Goal: Task Accomplishment & Management: Complete application form

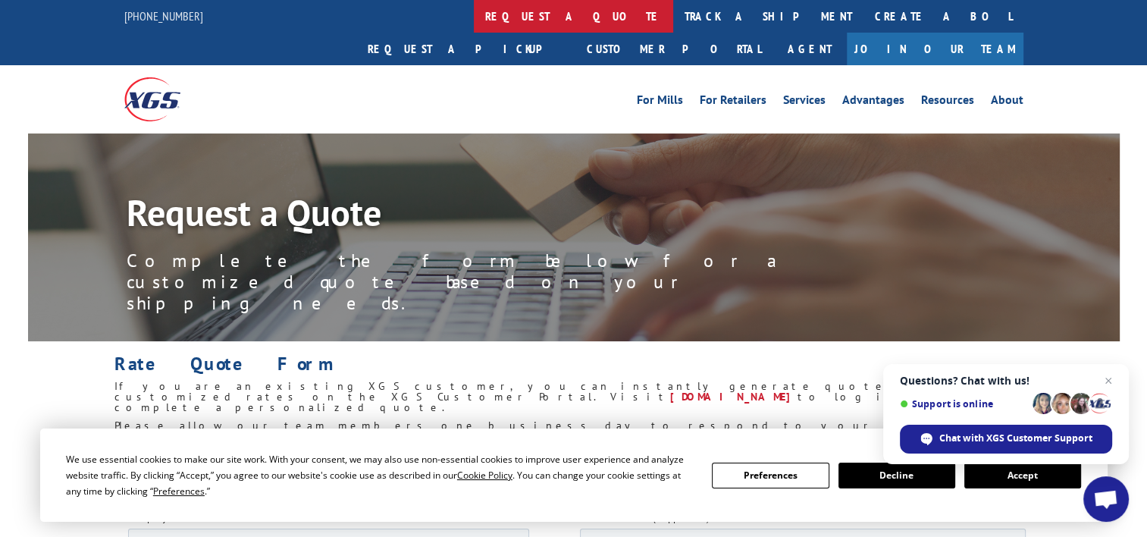
click at [474, 19] on link "request a quote" at bounding box center [573, 16] width 199 height 33
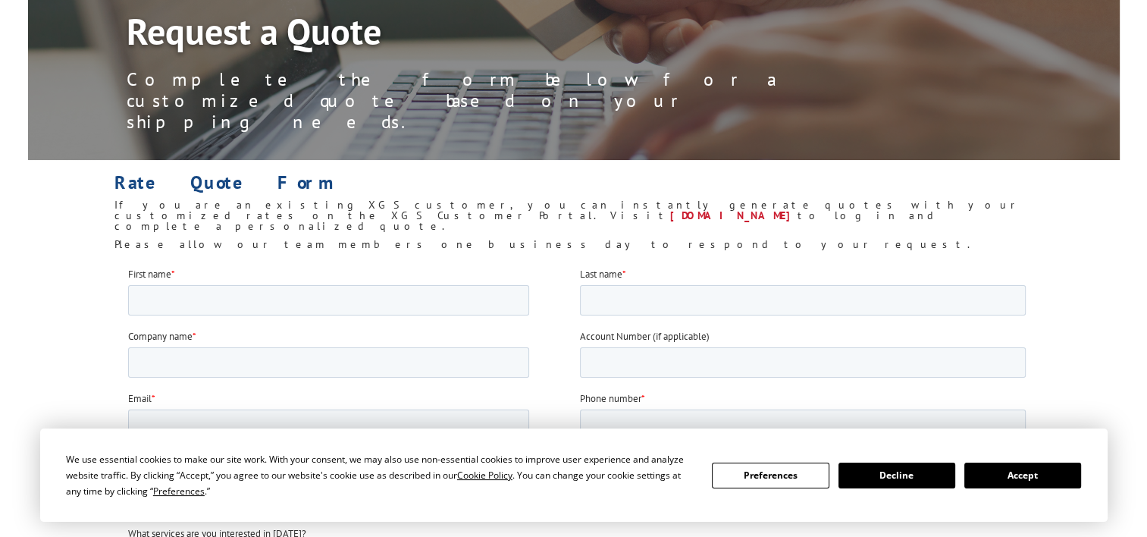
scroll to position [227, 0]
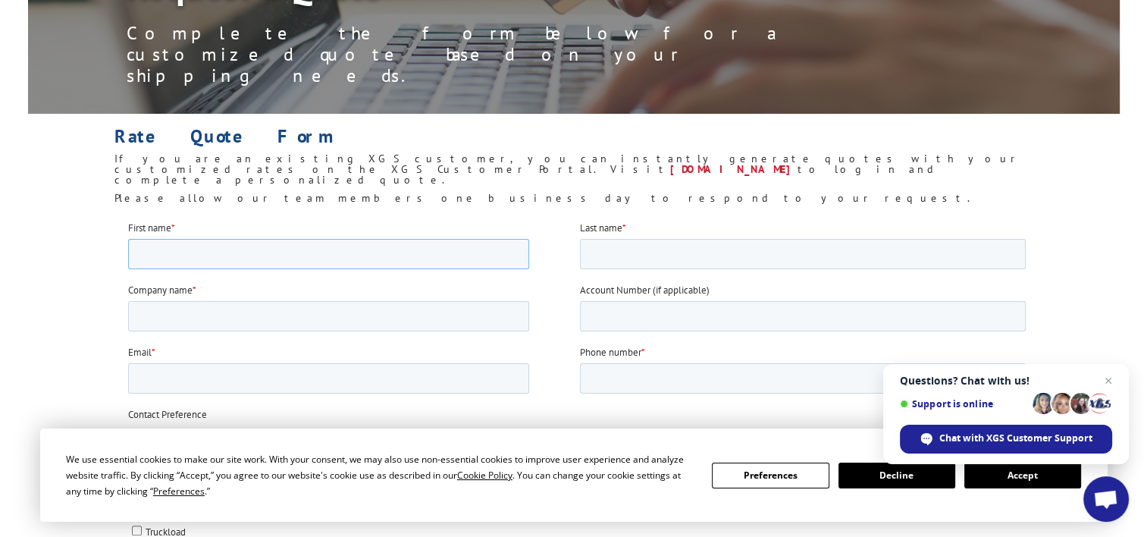
click at [158, 259] on input "First name *" at bounding box center [328, 253] width 401 height 30
type input "[PERSON_NAME]"
type input "TROCHES"
type input "158766"
type input "[PERSON_NAME][EMAIL_ADDRESS][DOMAIN_NAME]"
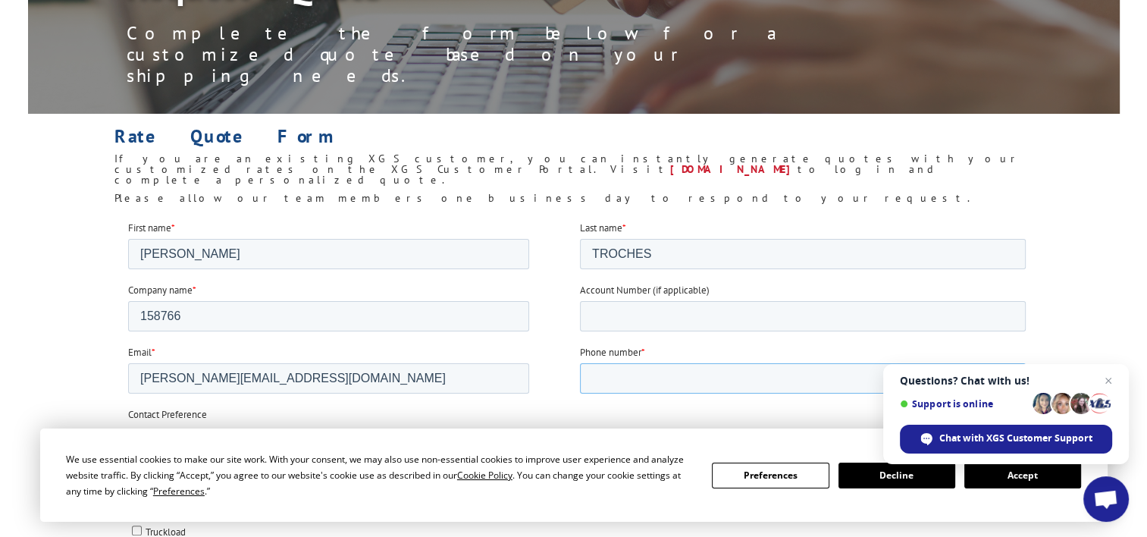
type input "12093284319"
type input "94587"
type input "2409181452"
drag, startPoint x: 190, startPoint y: 318, endPoint x: 112, endPoint y: 318, distance: 77.3
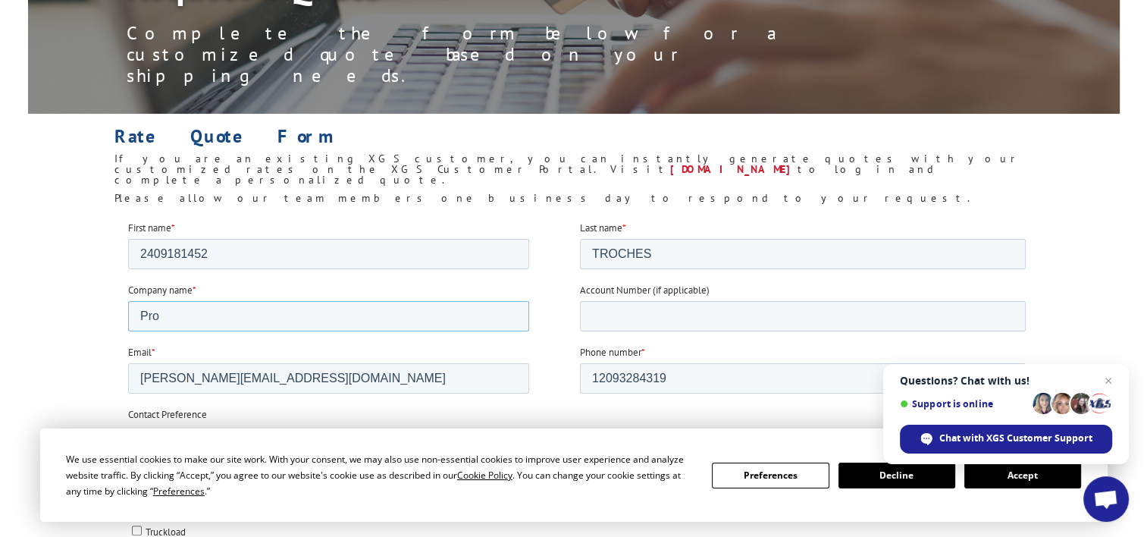
type input "Prospectra Contract Flooring"
click at [641, 318] on input "Account Number (if applicable)" at bounding box center [803, 315] width 446 height 30
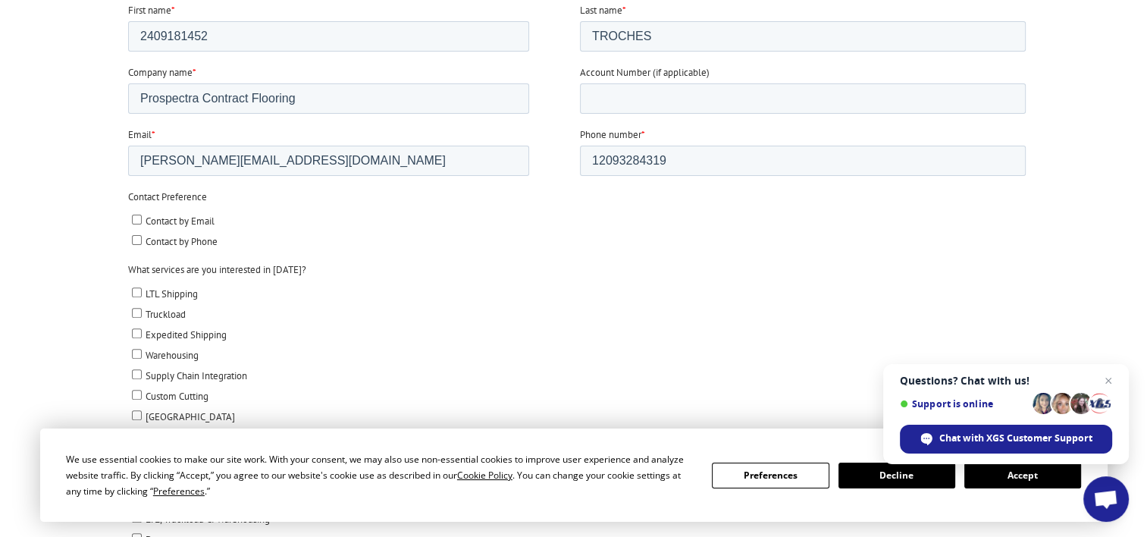
scroll to position [455, 0]
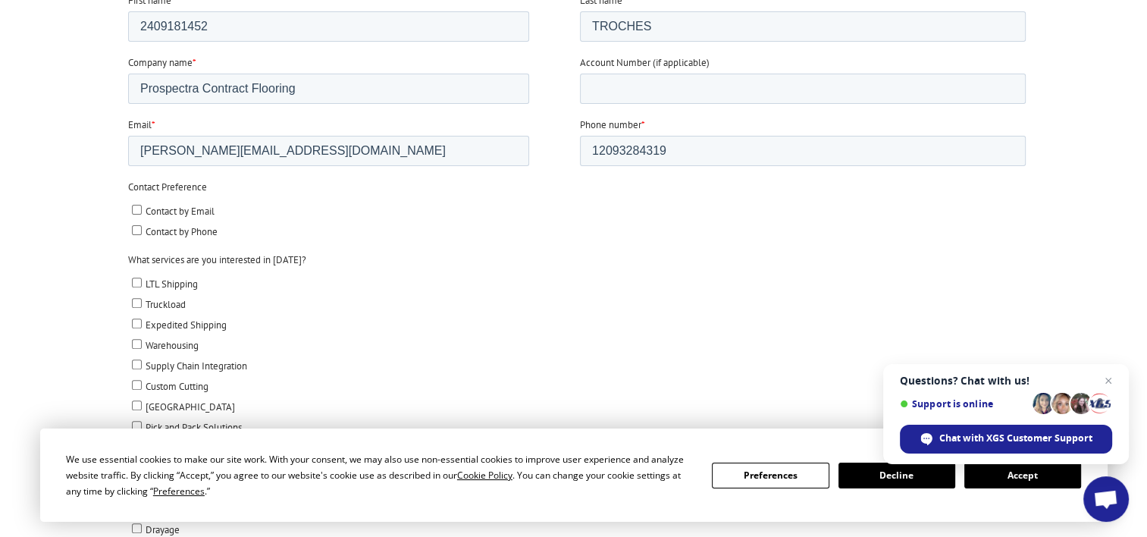
click at [135, 208] on input "Contact by Email" at bounding box center [137, 210] width 10 height 10
checkbox input "true"
click at [132, 283] on input "LTL Shipping" at bounding box center [137, 283] width 10 height 10
checkbox input "true"
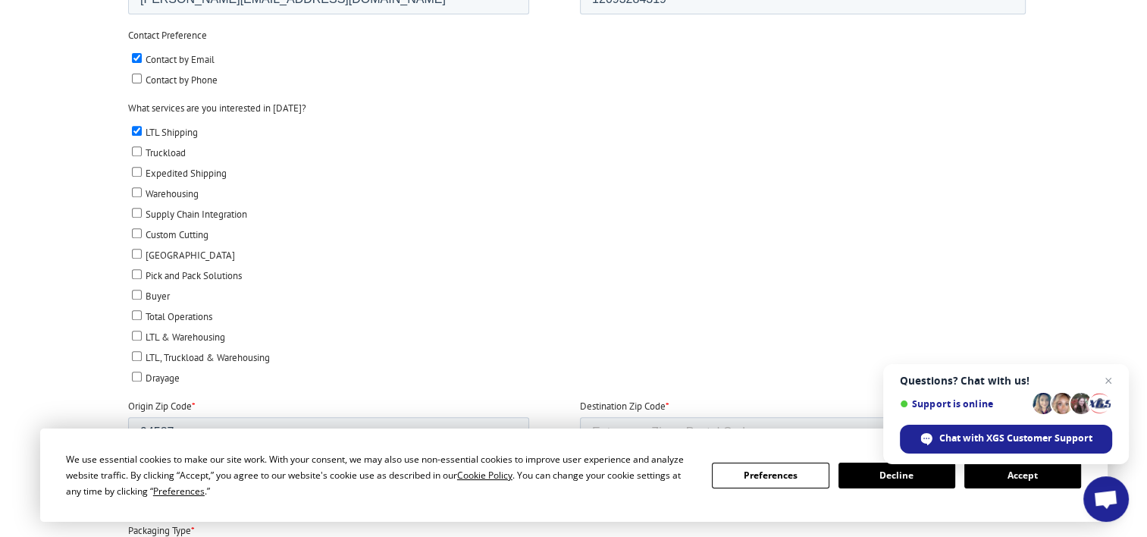
scroll to position [758, 0]
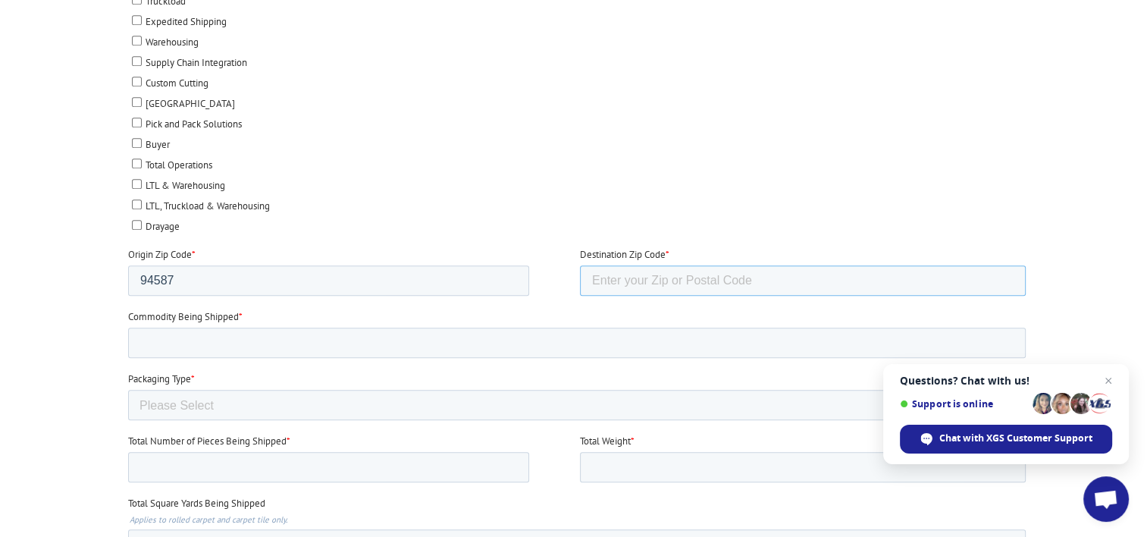
click at [669, 278] on input "Destination Zip Code *" at bounding box center [803, 280] width 446 height 30
type input "32750"
click at [171, 343] on input "Commodity Being Shipped *" at bounding box center [577, 343] width 898 height 30
type input "c"
type input "CERAMIC TILE"
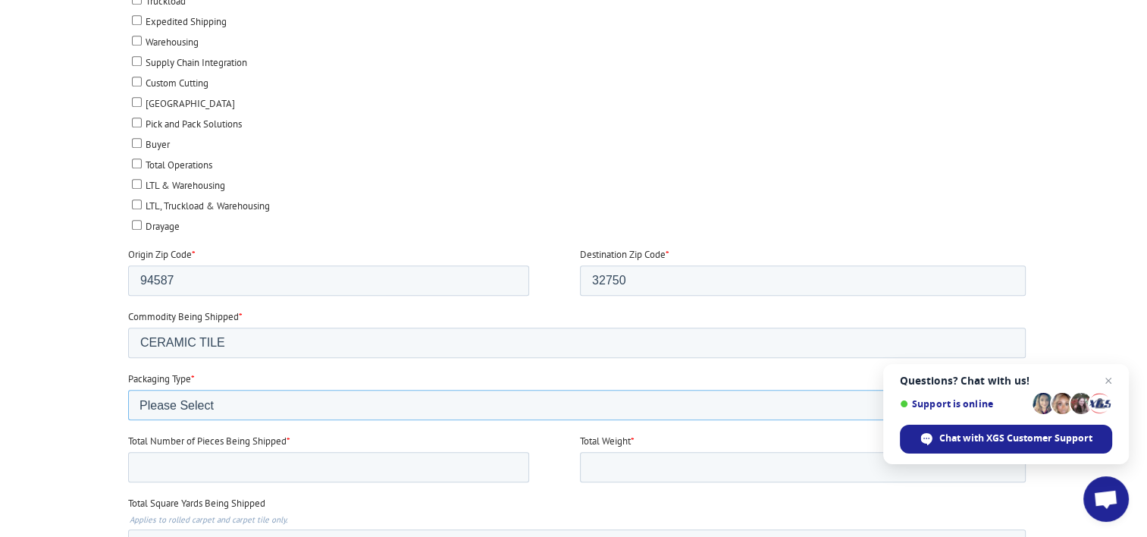
click at [190, 400] on select "Please Select Rolled Goods Palletized" at bounding box center [577, 405] width 898 height 30
select select "Pallets (40"x48")"
click at [128, 420] on select "Please Select Rolled Goods Palletized" at bounding box center [577, 405] width 898 height 30
click at [183, 457] on input "Total Number of Pieces Being Shipped *" at bounding box center [328, 467] width 401 height 30
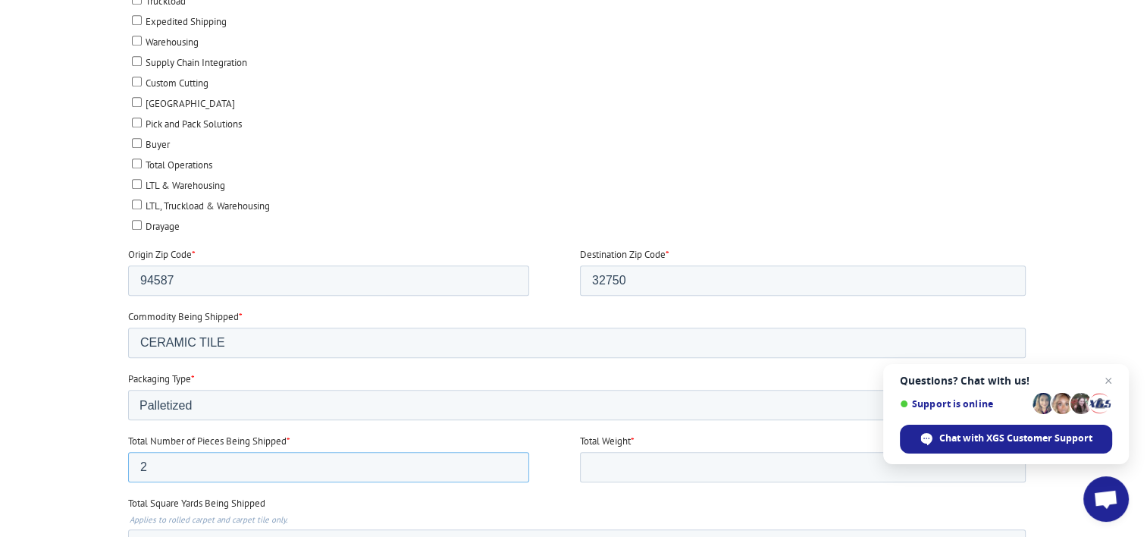
click at [510, 463] on input "2" at bounding box center [328, 467] width 401 height 30
type input "3"
click at [510, 458] on input "3" at bounding box center [328, 467] width 401 height 30
click at [640, 467] on input "Total Weight *" at bounding box center [803, 467] width 446 height 30
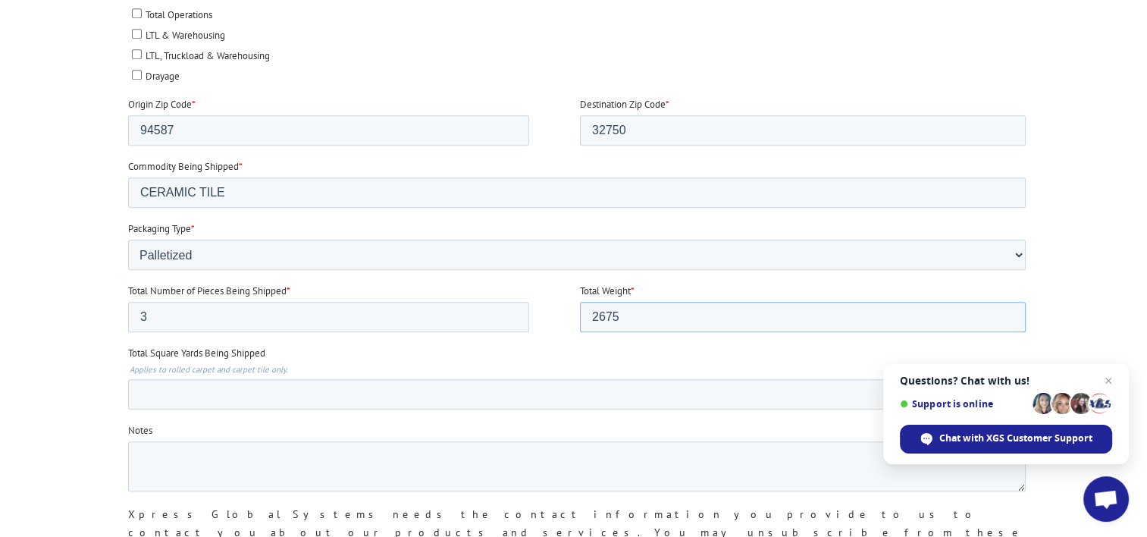
scroll to position [910, 0]
type input "2675"
click at [162, 387] on input "Total Square Yards Being Shipped" at bounding box center [577, 393] width 898 height 30
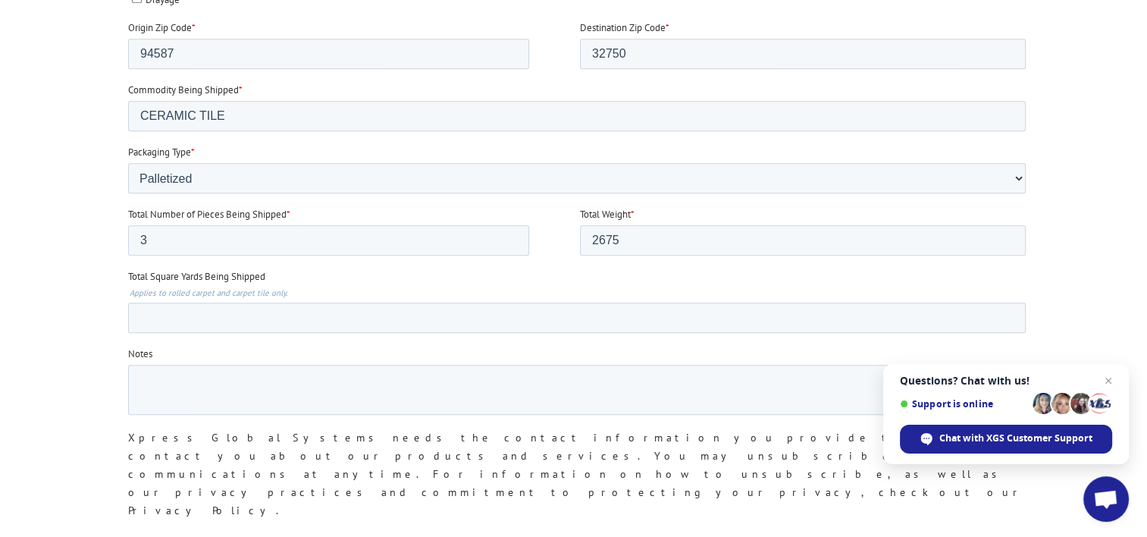
scroll to position [986, 0]
click at [161, 381] on textarea "Notes" at bounding box center [577, 389] width 898 height 50
type textarea "3"
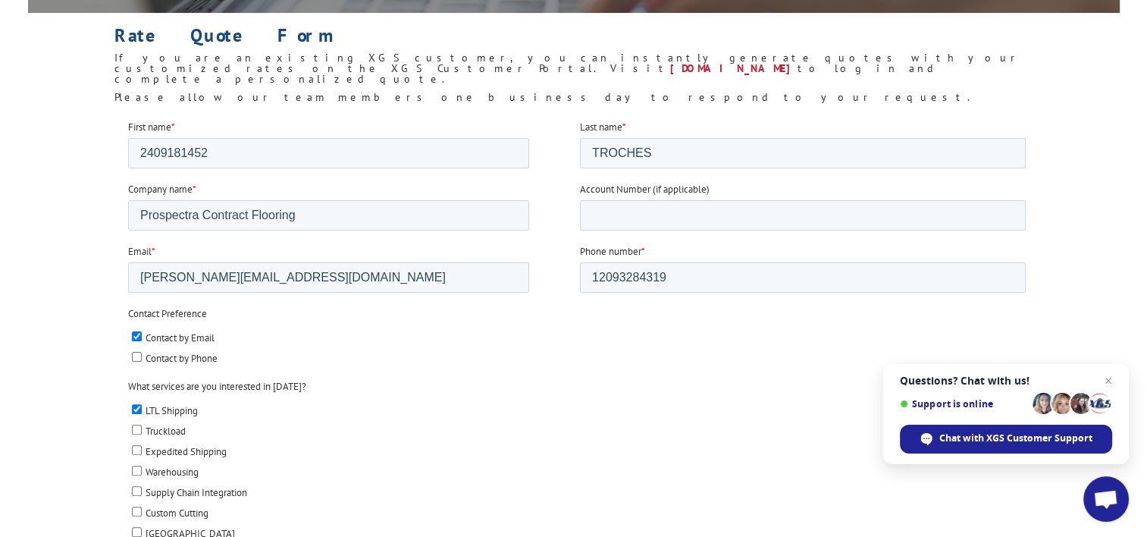
scroll to position [303, 0]
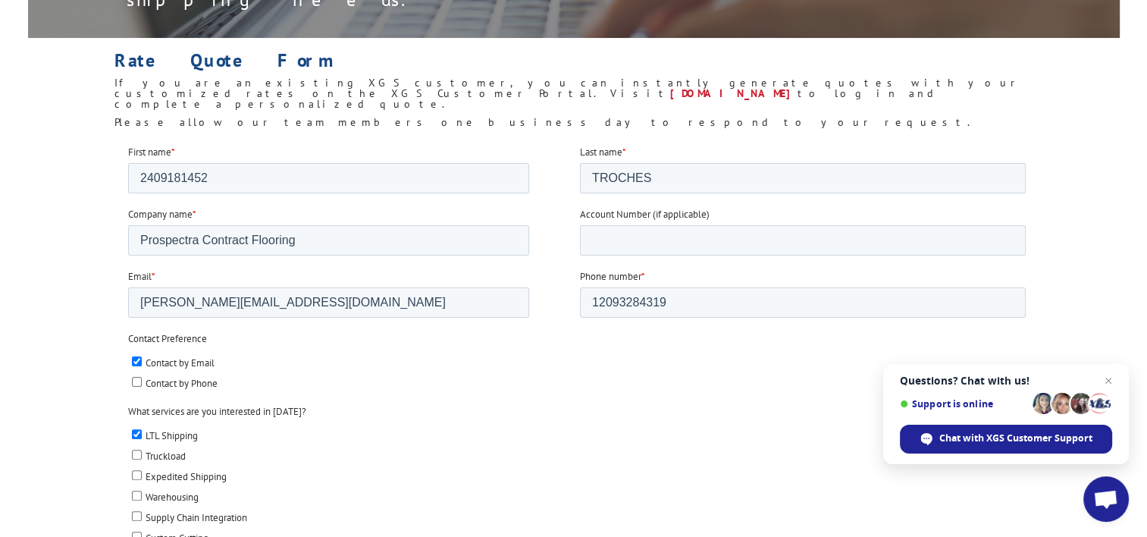
type textarea "2 PALLETS OF TILE 1 PALLET TILE SAW"
drag, startPoint x: 225, startPoint y: 175, endPoint x: 256, endPoint y: 229, distance: 61.8
type input "[PERSON_NAME]"
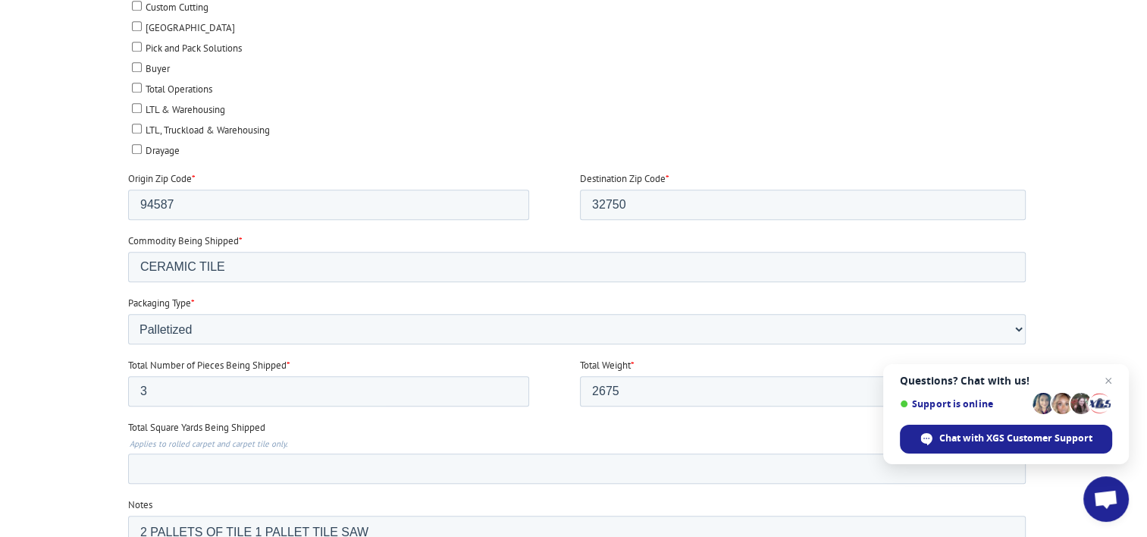
scroll to position [1137, 0]
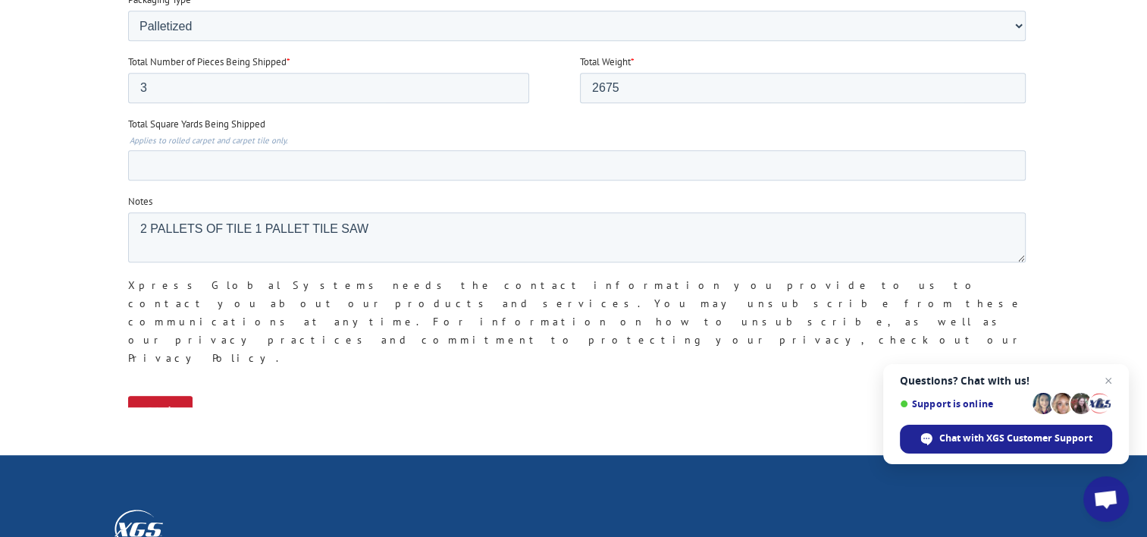
click at [150, 396] on input "Submit" at bounding box center [160, 410] width 64 height 29
